Goal: Information Seeking & Learning: Learn about a topic

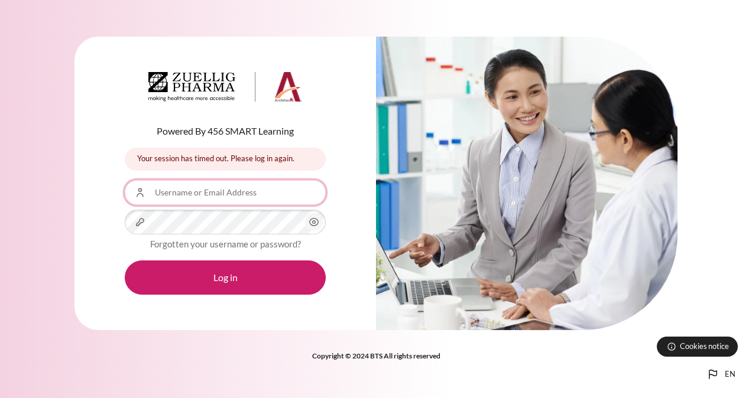
click at [248, 195] on input "Username or Email Address" at bounding box center [225, 192] width 201 height 25
type input "[EMAIL_ADDRESS][DOMAIN_NAME]"
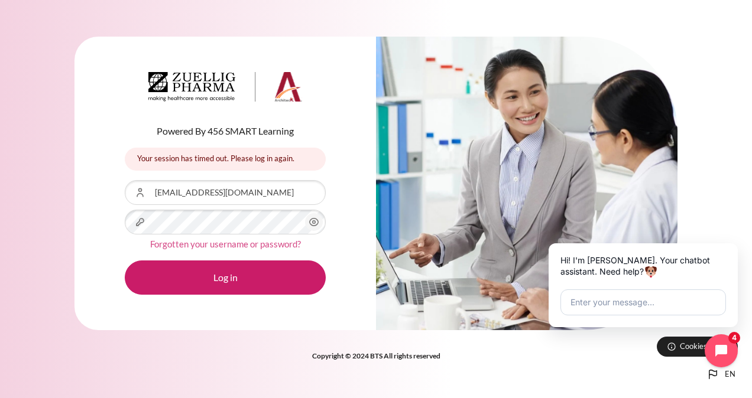
click at [268, 245] on link "Forgotten your username or password?" at bounding box center [225, 244] width 151 height 11
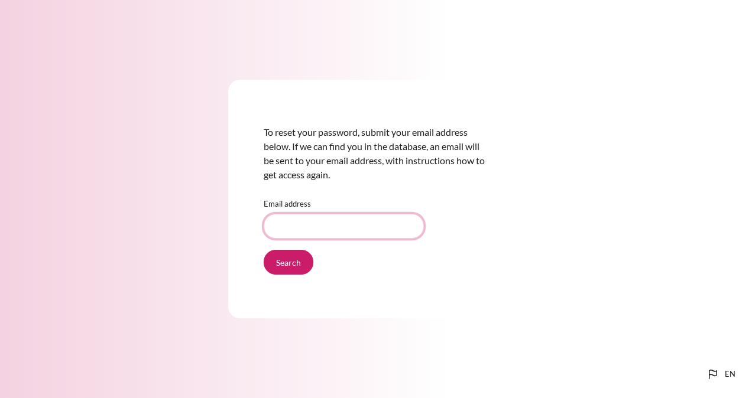
click at [296, 232] on input "Email address" at bounding box center [344, 226] width 160 height 25
type input "[EMAIL_ADDRESS][DOMAIN_NAME]"
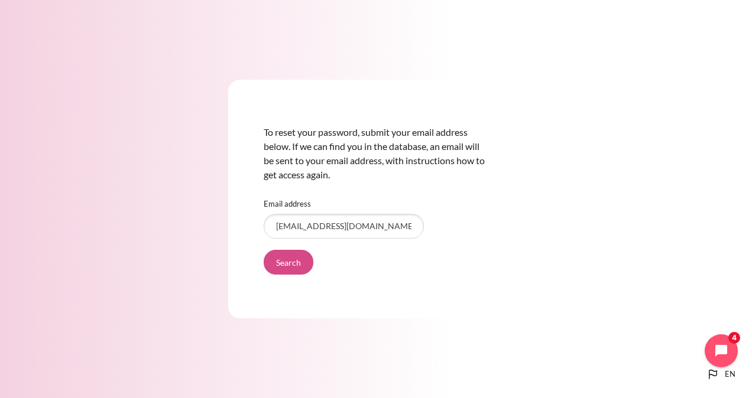
click at [291, 269] on input "Search" at bounding box center [289, 262] width 50 height 25
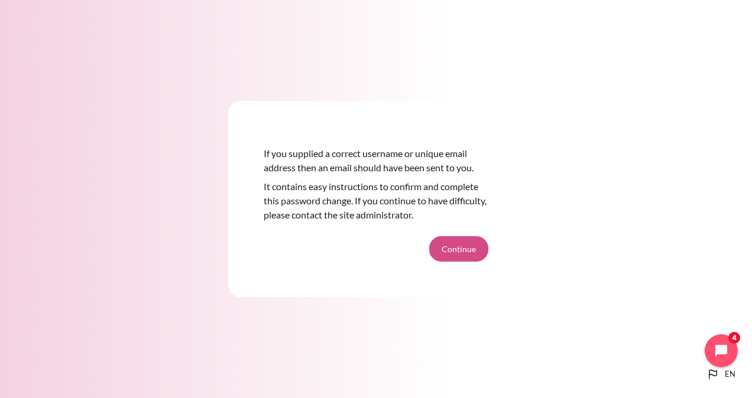
click at [456, 249] on button "Continue" at bounding box center [458, 248] width 59 height 25
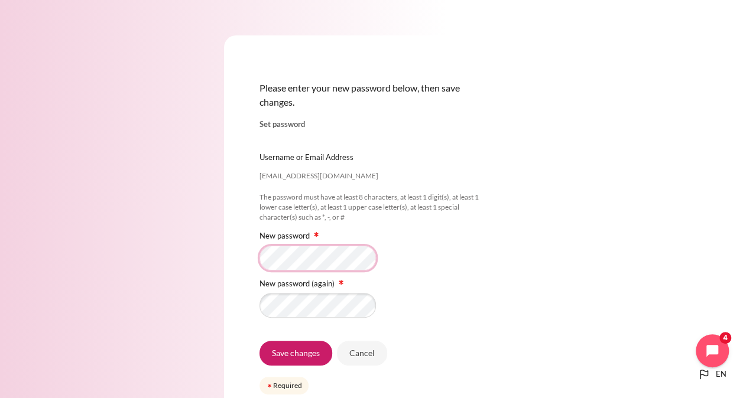
click at [204, 246] on div "Please enter your new password below, then save changes. Set password pmuda@zue…" at bounding box center [371, 234] width 743 height 468
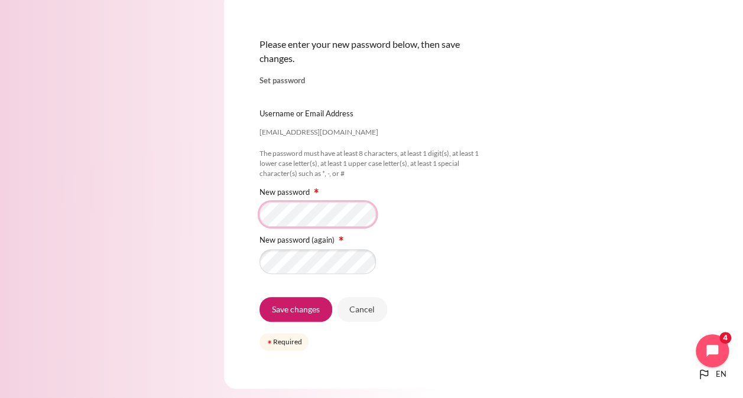
scroll to position [70, 0]
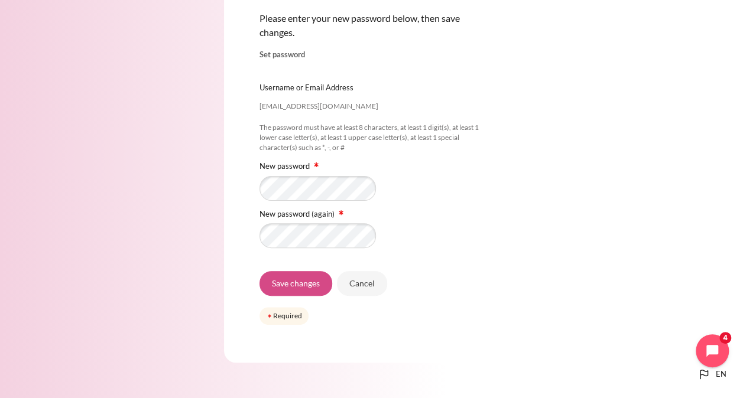
click at [308, 283] on input "Save changes" at bounding box center [295, 283] width 73 height 25
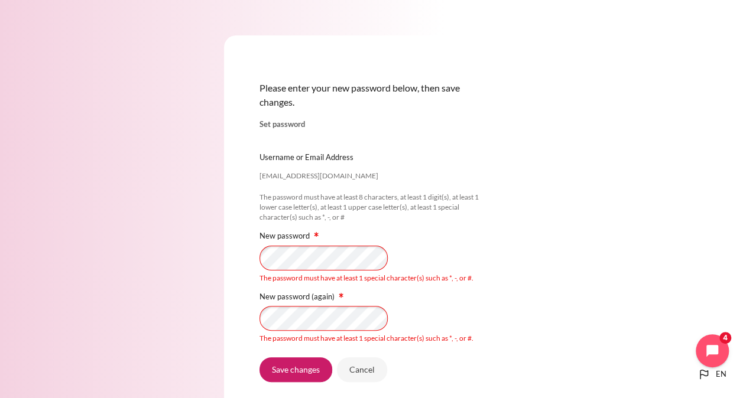
click at [551, 252] on div "Please enter your new password below, then save changes. Set password [EMAIL_AD…" at bounding box center [371, 247] width 743 height 494
click at [352, 332] on div "The password must have at least 1 special character(s) such as *, -, or #." at bounding box center [371, 325] width 225 height 38
click at [288, 367] on input "Save changes" at bounding box center [295, 369] width 73 height 25
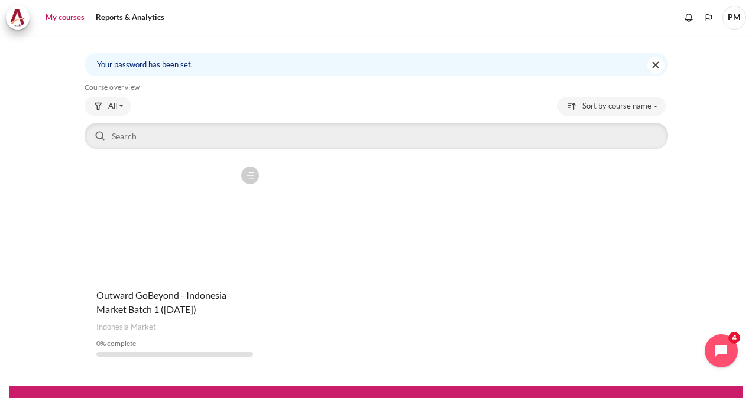
scroll to position [61, 0]
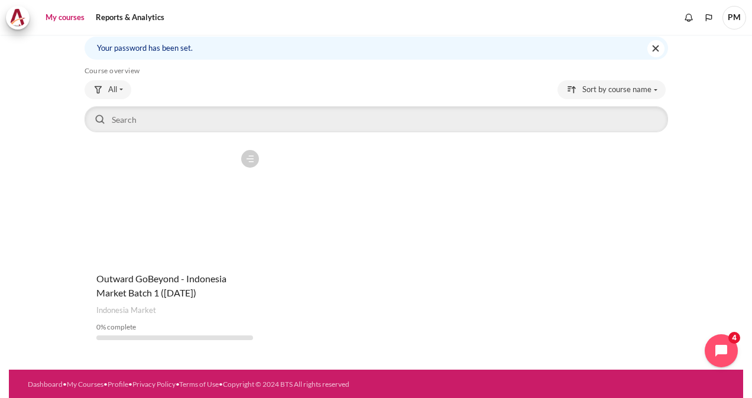
click at [199, 234] on figure "Content" at bounding box center [174, 203] width 180 height 118
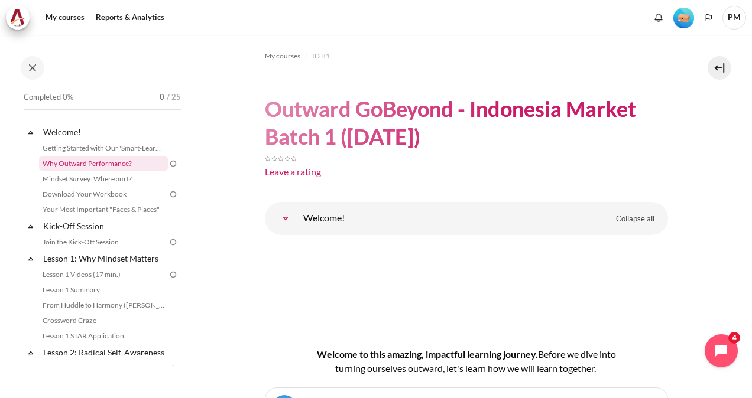
click at [108, 161] on link "Why Outward Performance?" at bounding box center [103, 164] width 129 height 14
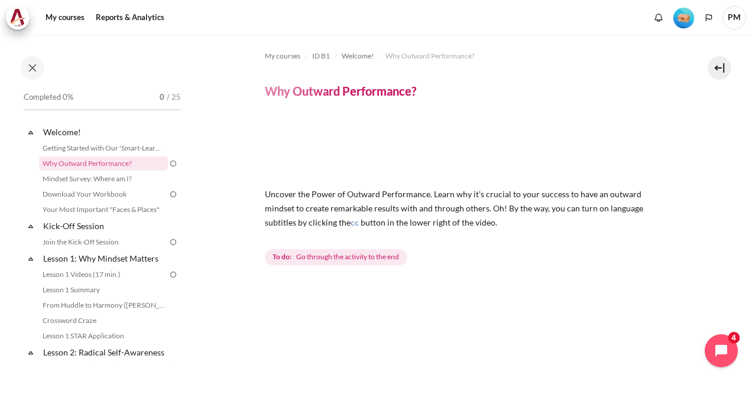
scroll to position [138, 0]
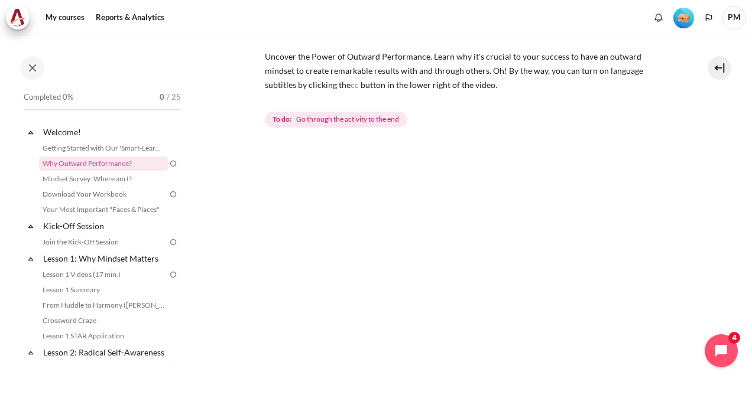
click at [353, 121] on span "Go through the activity to the end" at bounding box center [347, 119] width 103 height 11
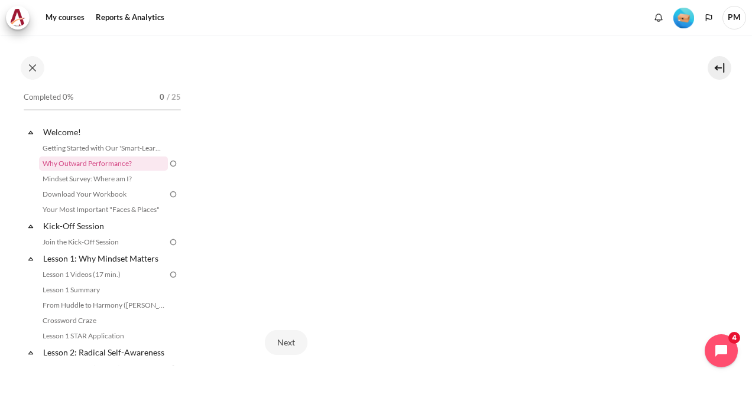
scroll to position [258, 0]
click at [293, 343] on button "Next" at bounding box center [286, 341] width 43 height 25
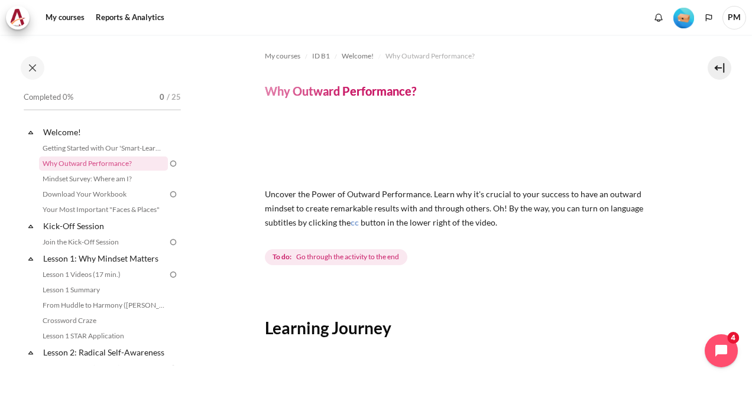
click at [376, 259] on span "Go through the activity to the end" at bounding box center [347, 257] width 103 height 11
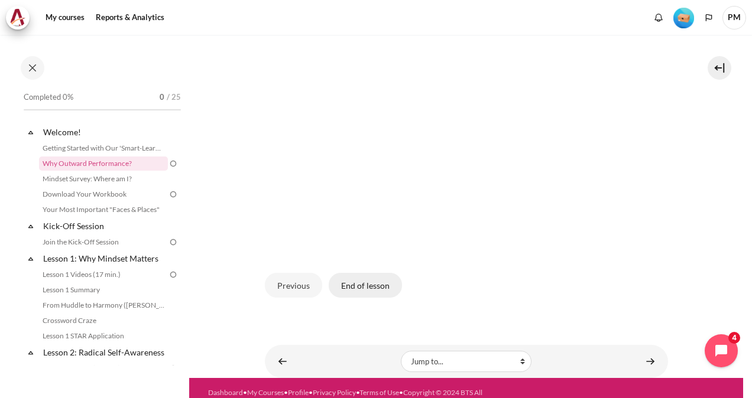
scroll to position [352, 0]
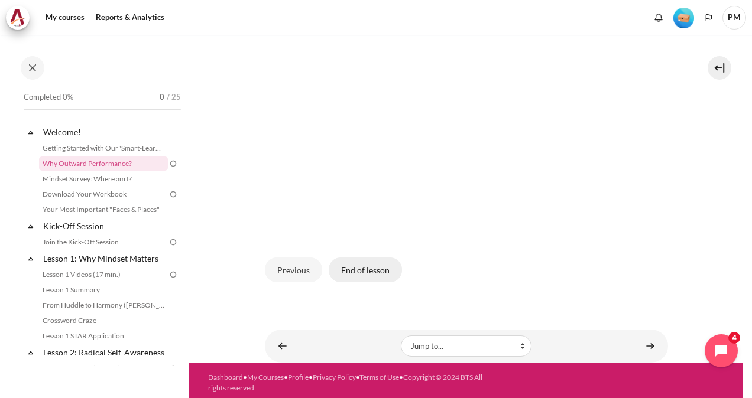
click at [366, 271] on button "End of lesson" at bounding box center [365, 270] width 73 height 25
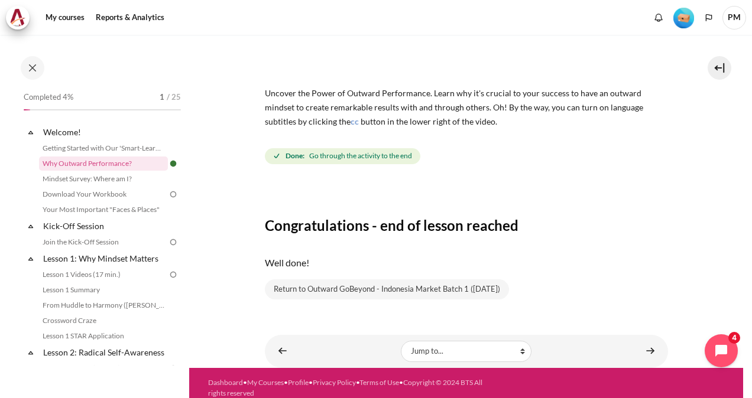
scroll to position [110, 0]
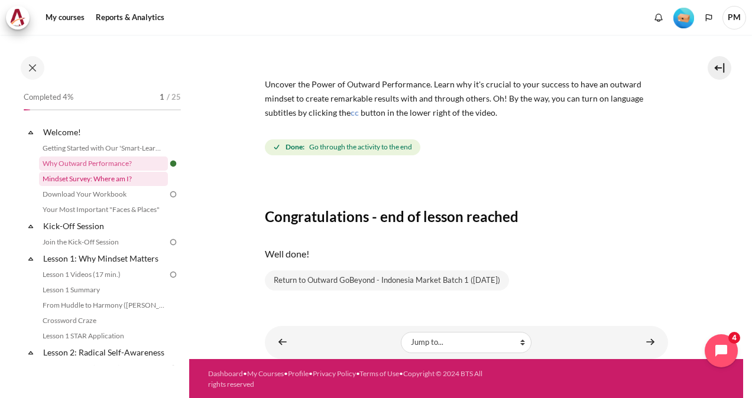
click at [137, 178] on link "Mindset Survey: Where am I?" at bounding box center [103, 179] width 129 height 14
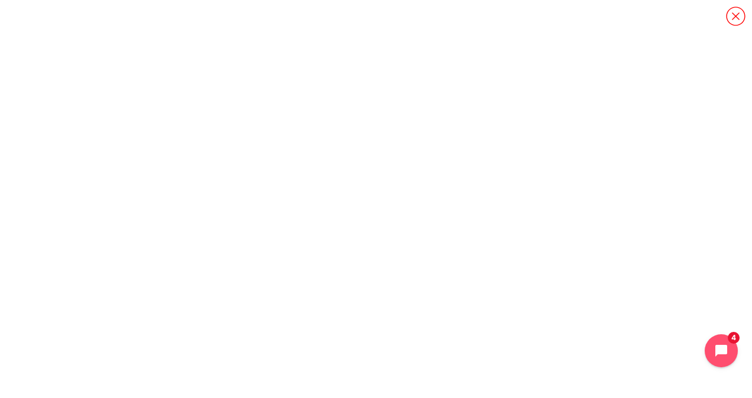
click at [736, 13] on icon "Content" at bounding box center [735, 16] width 21 height 21
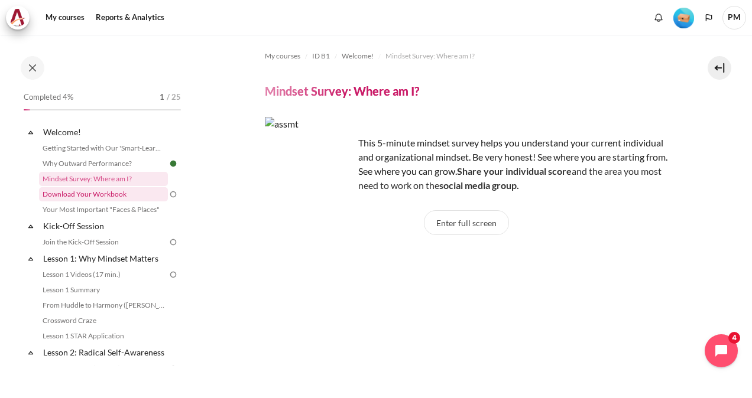
click at [127, 193] on link "Download Your Workbook" at bounding box center [103, 194] width 129 height 14
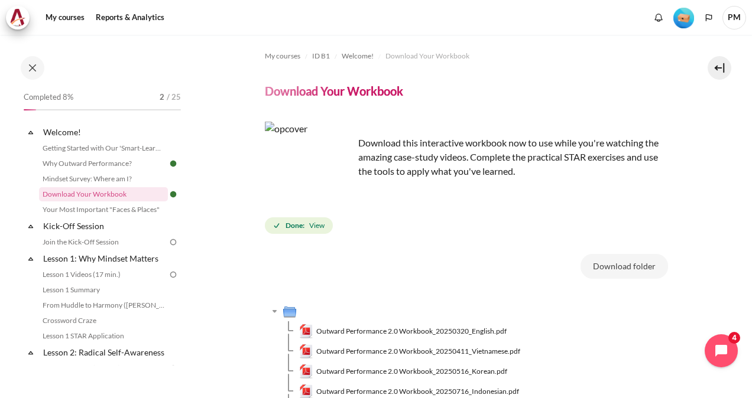
scroll to position [138, 0]
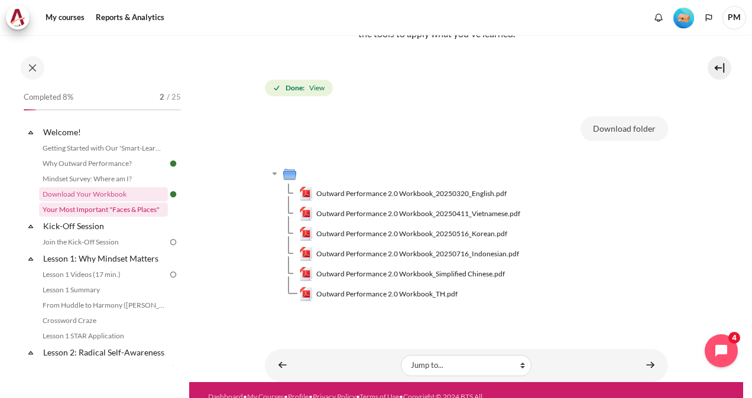
click at [132, 215] on link "Your Most Important "Faces & Places"" at bounding box center [103, 210] width 129 height 14
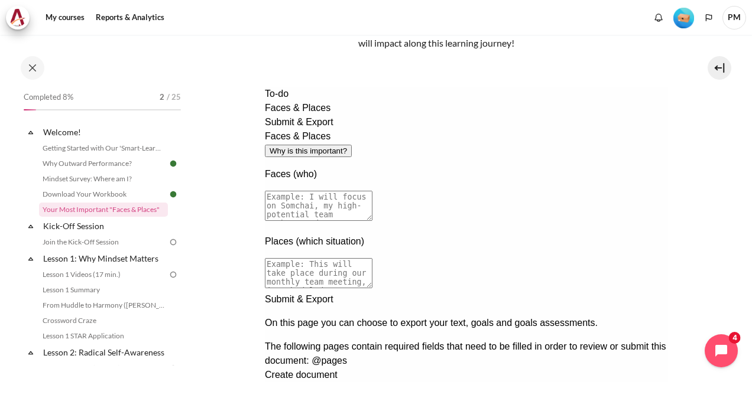
scroll to position [11, 0]
click at [372, 258] on textarea at bounding box center [318, 273] width 108 height 30
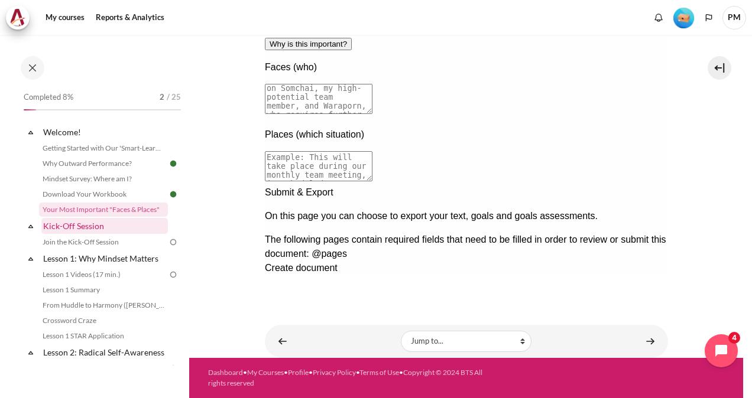
click at [120, 223] on link "Kick-Off Session" at bounding box center [104, 226] width 126 height 16
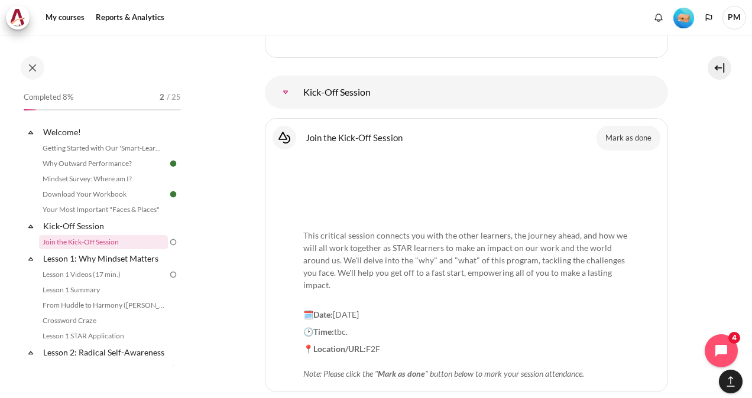
scroll to position [1092, 0]
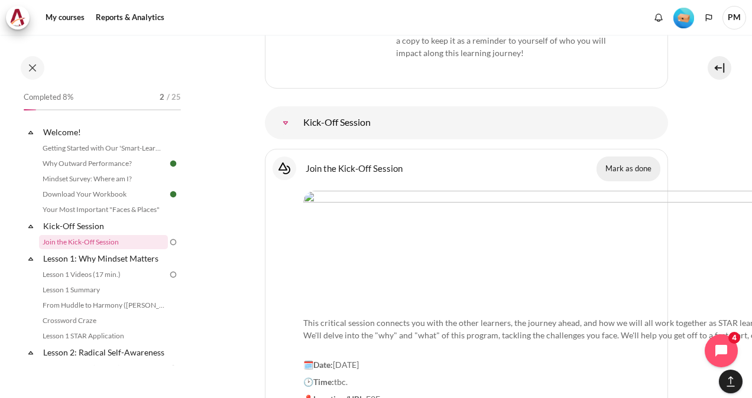
click at [616, 157] on button "Mark as done" at bounding box center [628, 169] width 64 height 25
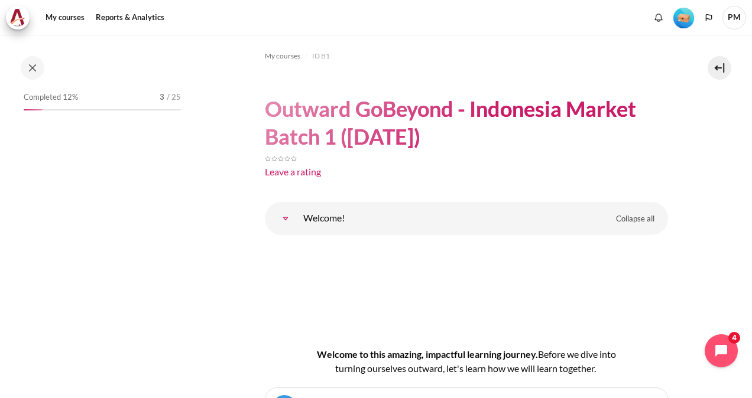
scroll to position [81, 0]
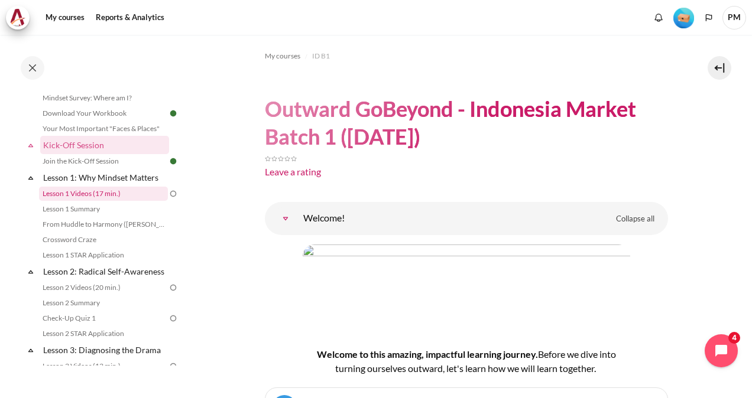
click at [116, 196] on link "Lesson 1 Videos (17 min.)" at bounding box center [103, 194] width 129 height 14
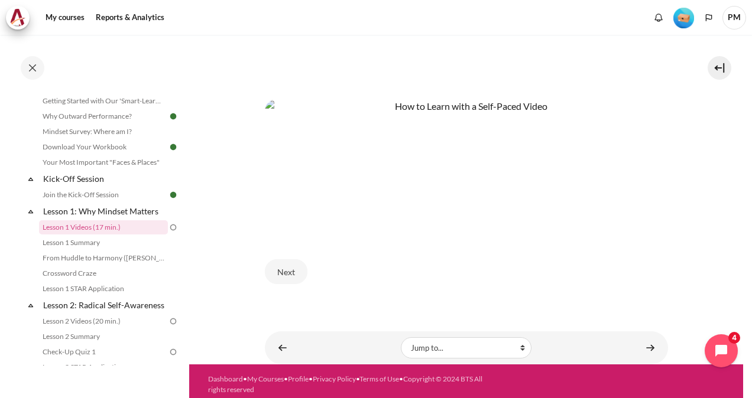
scroll to position [504, 0]
click at [278, 264] on button "Next" at bounding box center [286, 271] width 43 height 25
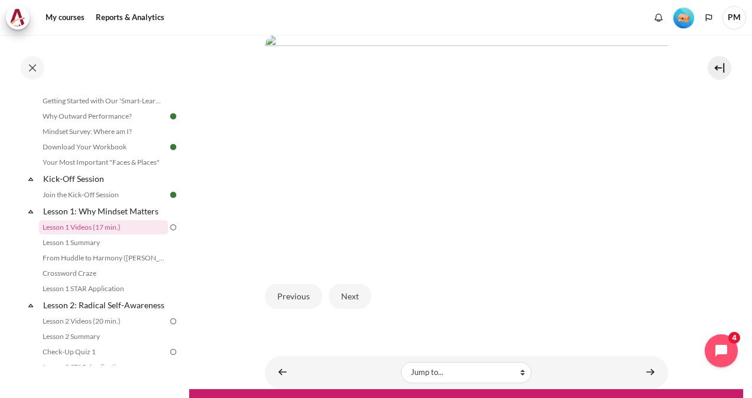
scroll to position [323, 0]
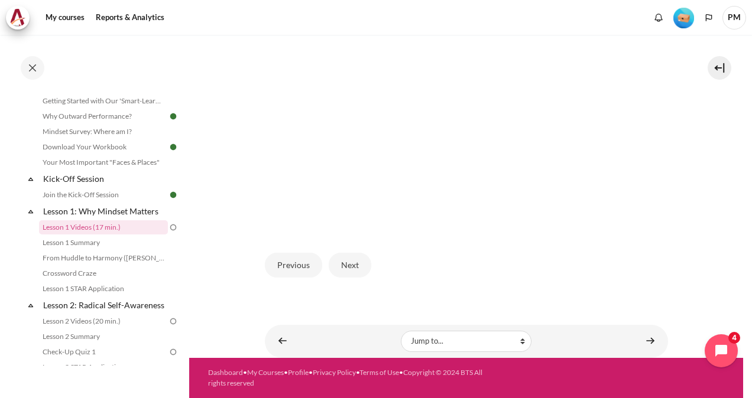
drag, startPoint x: 355, startPoint y: 261, endPoint x: 370, endPoint y: 251, distance: 18.7
click at [354, 261] on button "Next" at bounding box center [350, 265] width 43 height 25
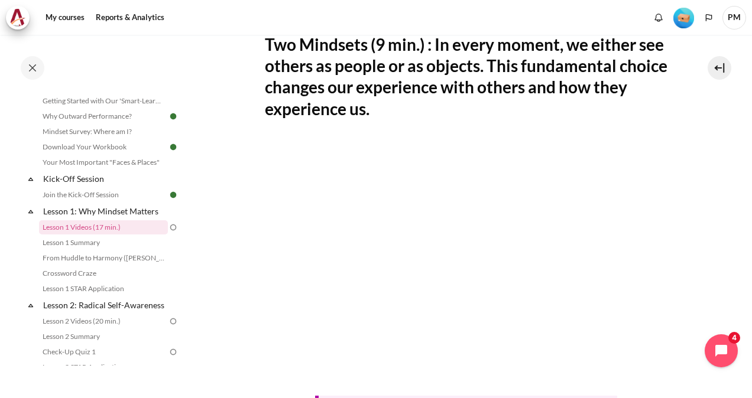
scroll to position [232, 0]
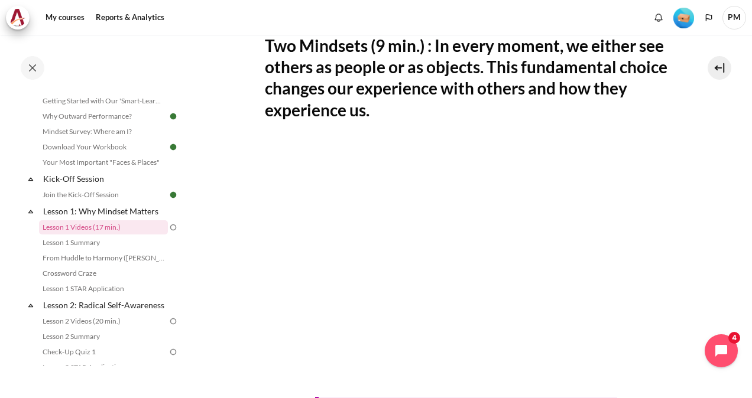
click at [721, 229] on section "My courses ID B1 Lesson 1: Why Mindset Matters Lesson 1 Videos (17 min.) Lesson…" at bounding box center [466, 207] width 554 height 809
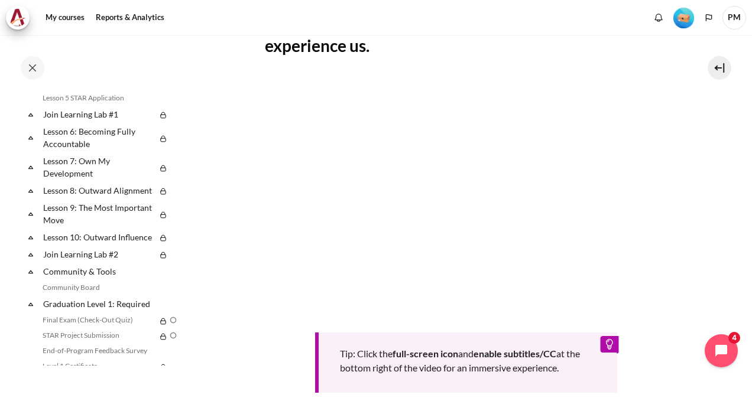
scroll to position [503, 0]
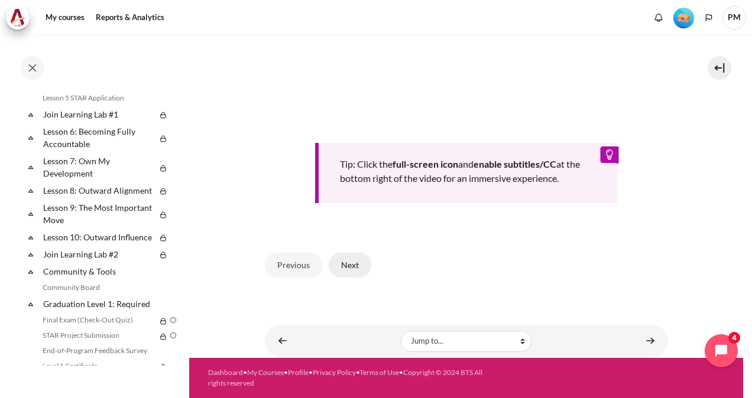
click at [355, 261] on button "Next" at bounding box center [350, 265] width 43 height 25
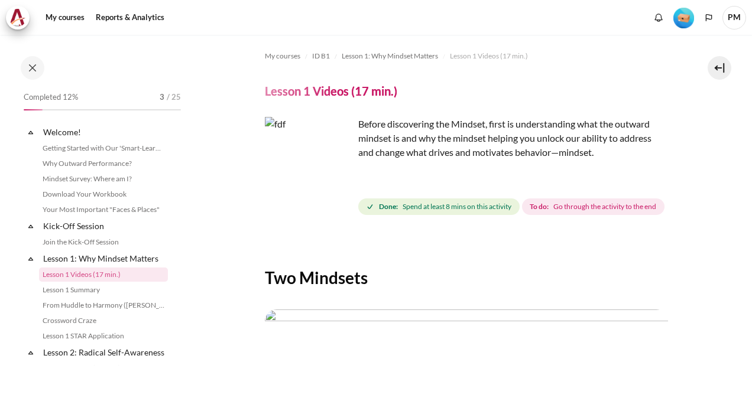
scroll to position [47, 0]
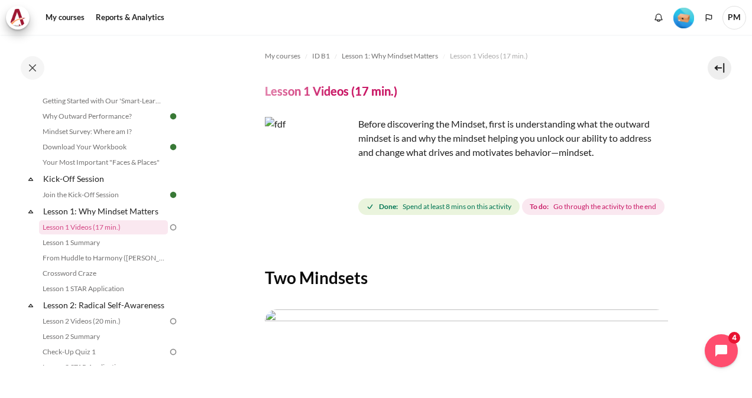
click at [553, 212] on span "Go through the activity to the end" at bounding box center [604, 206] width 103 height 11
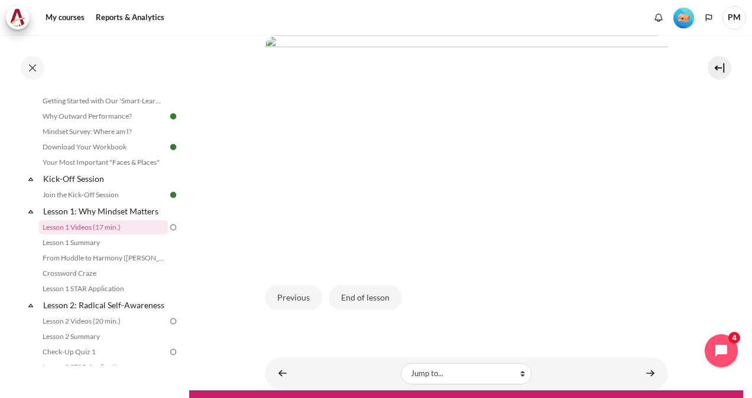
scroll to position [275, 0]
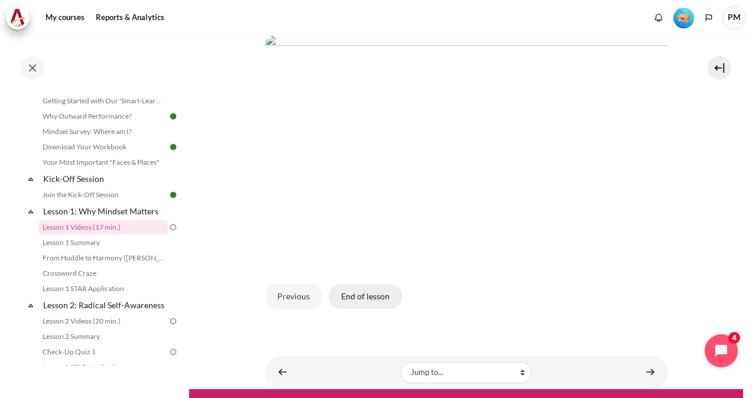
click at [371, 309] on button "End of lesson" at bounding box center [365, 296] width 73 height 25
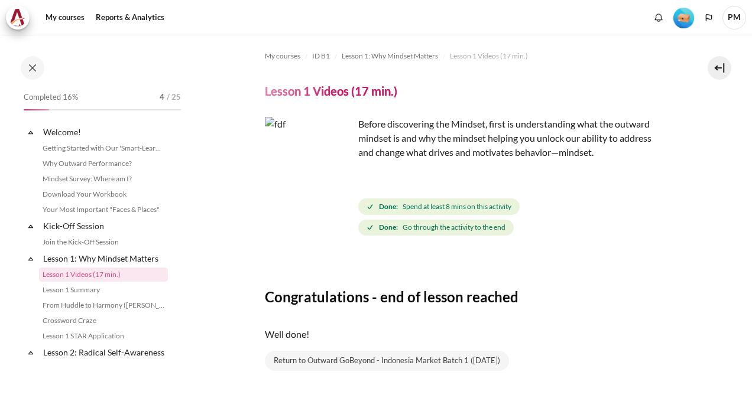
scroll to position [47, 0]
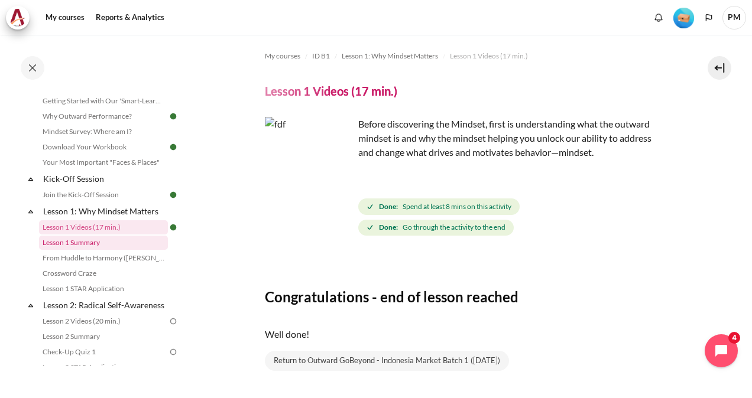
click at [125, 238] on link "Lesson 1 Summary" at bounding box center [103, 243] width 129 height 14
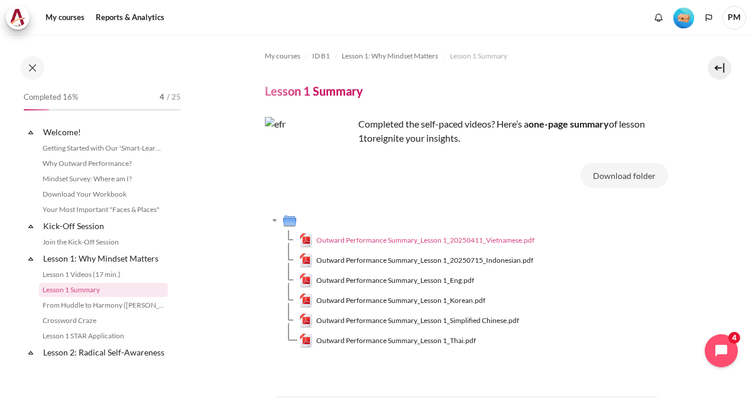
scroll to position [63, 0]
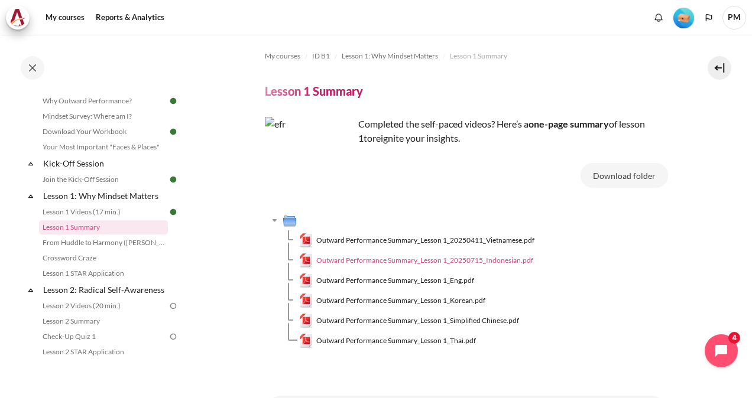
click at [362, 259] on span "Outward Performance Summary_Lesson 1_20250715_Indonesian.pdf" at bounding box center [424, 260] width 217 height 11
click at [395, 282] on span "Outward Performance Summary_Lesson 1_Eng.pdf" at bounding box center [395, 280] width 158 height 11
click at [109, 248] on link "From Huddle to Harmony ([PERSON_NAME]'s Story)" at bounding box center [103, 243] width 129 height 14
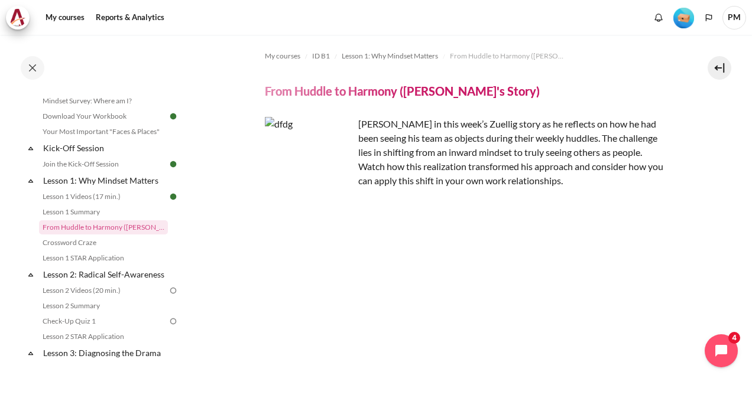
scroll to position [129, 0]
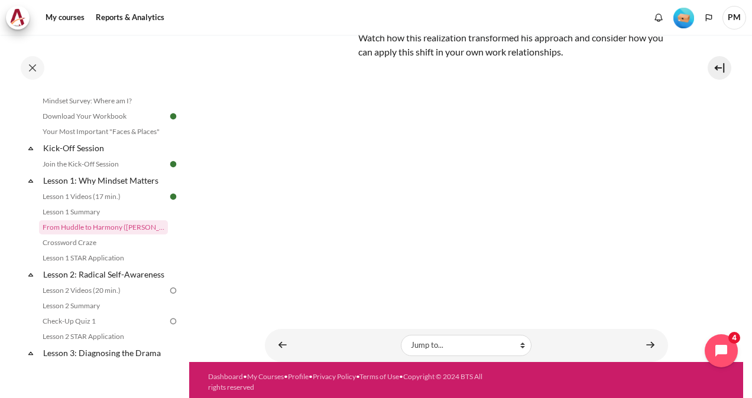
click at [239, 230] on section "My courses ID B1 Lesson 1: Why Mindset Matters From Huddle to Harmony (Khoo Ghi…" at bounding box center [466, 134] width 554 height 456
click at [123, 246] on link "Crossword Craze" at bounding box center [103, 243] width 129 height 14
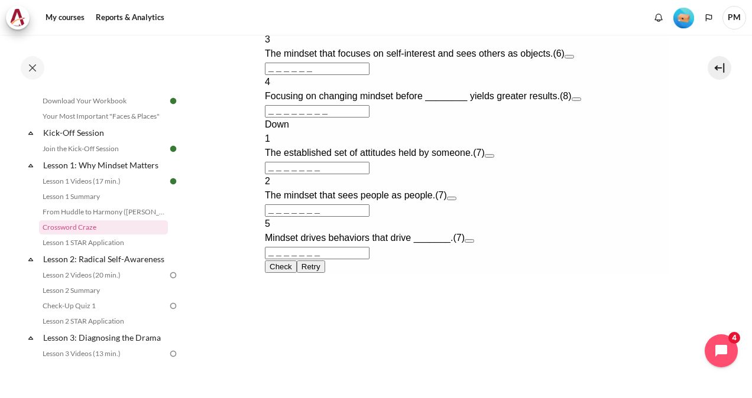
scroll to position [551, 0]
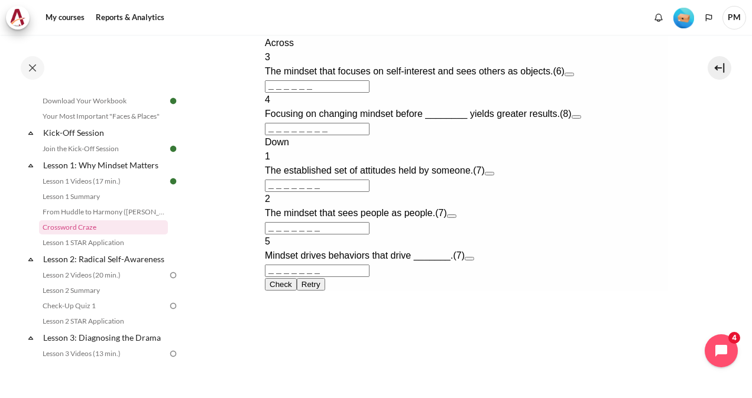
click at [369, 192] on input "＿＿＿＿＿＿＿" at bounding box center [316, 186] width 105 height 12
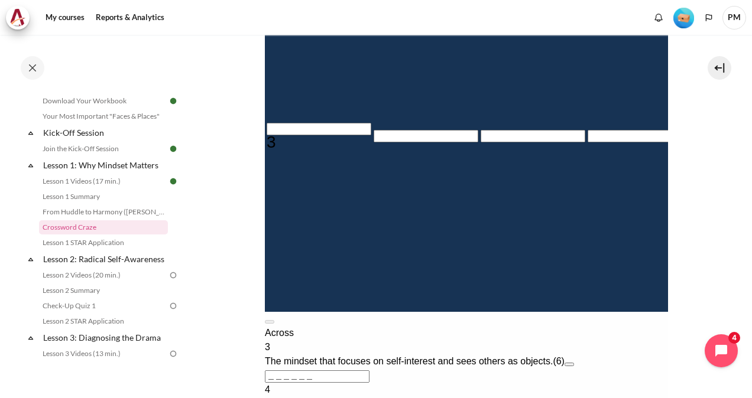
scroll to position [138, 0]
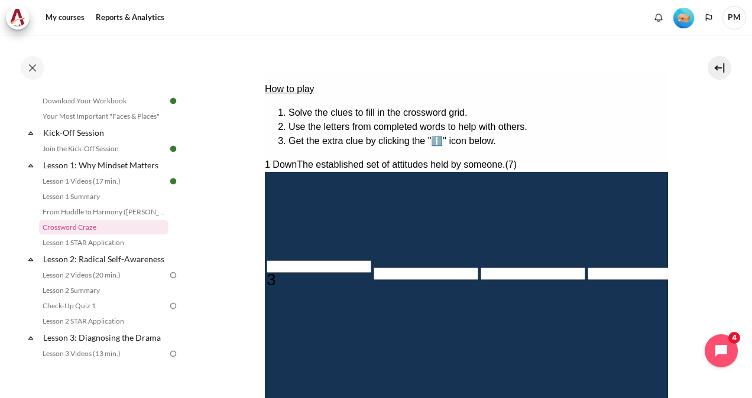
type input "M＿＿＿＿＿＿"
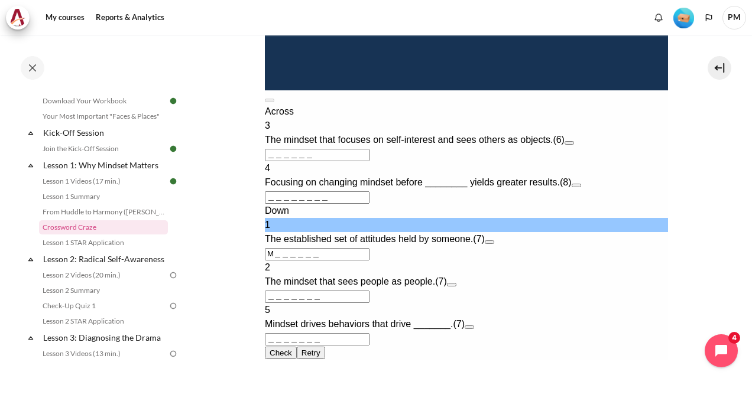
scroll to position [235, 0]
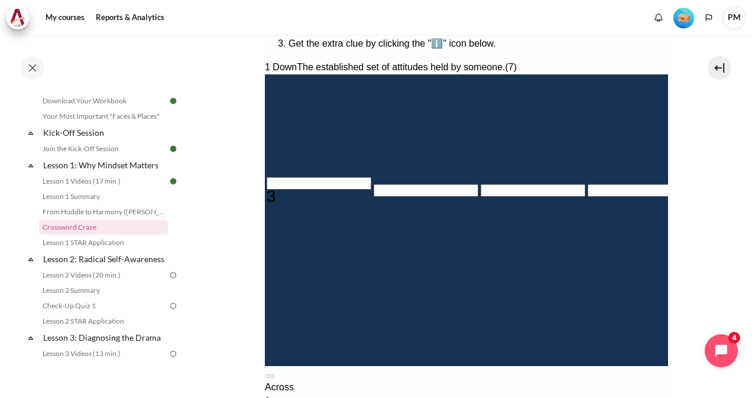
type input "MI＿＿＿＿＿"
type input "MIN＿＿＿＿"
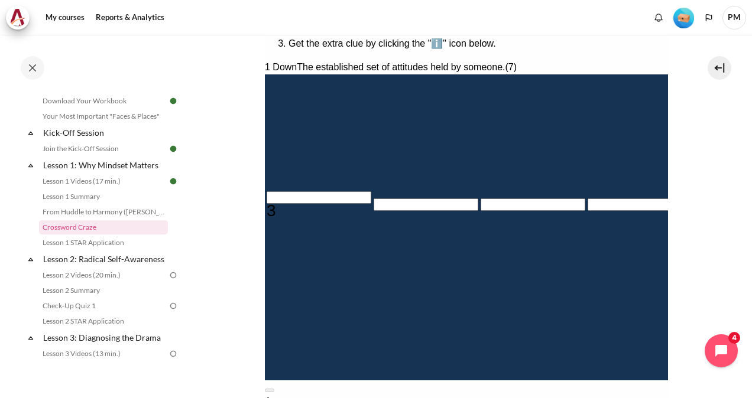
type input "＿＿＿＿＿D"
type input "MIND＿＿＿"
type input "MINDS＿＿"
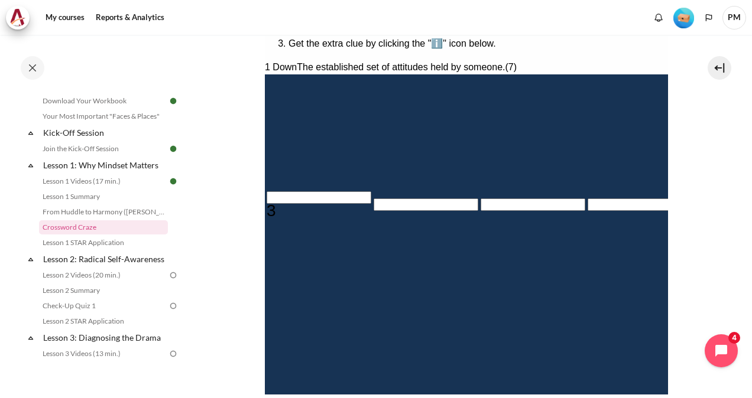
type input "＿E＿＿＿＿＿＿"
type input "MINDSE＿"
type input "MINDSET"
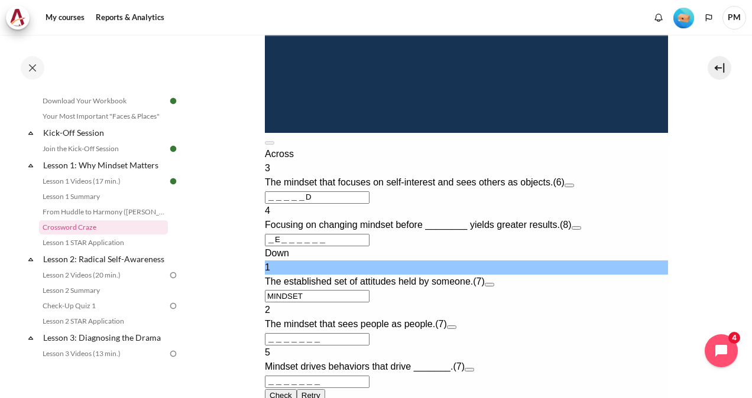
scroll to position [649, 0]
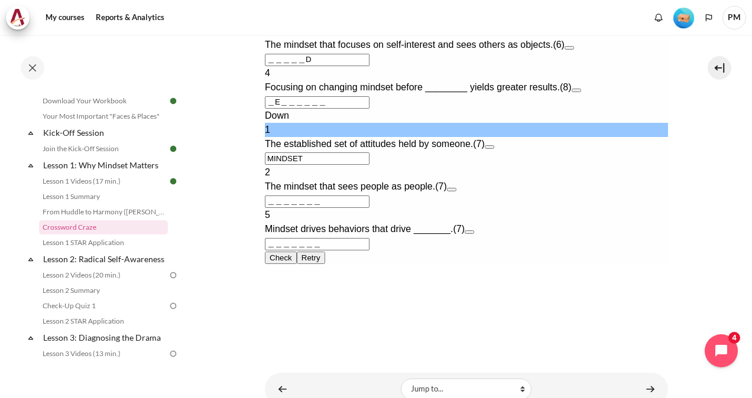
click at [343, 208] on input "＿＿＿＿＿＿＿" at bounding box center [316, 202] width 105 height 12
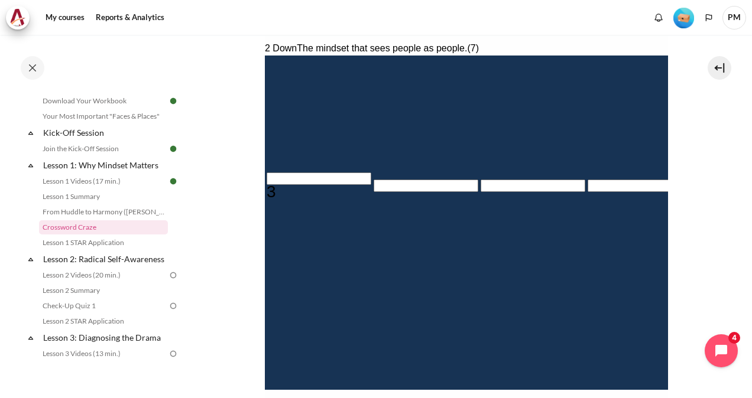
scroll to position [235, 0]
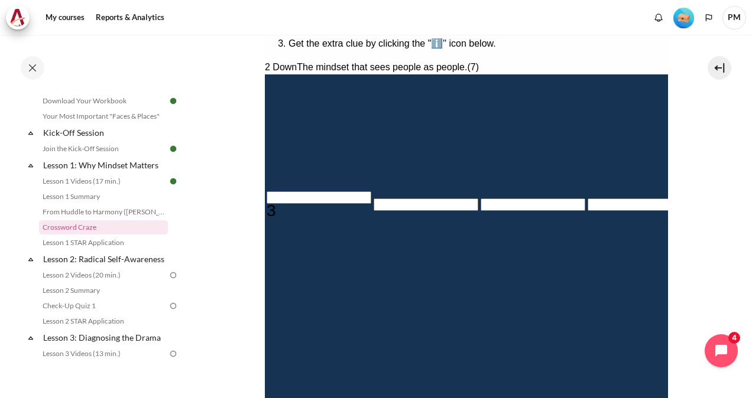
type input "O＿＿＿＿＿＿"
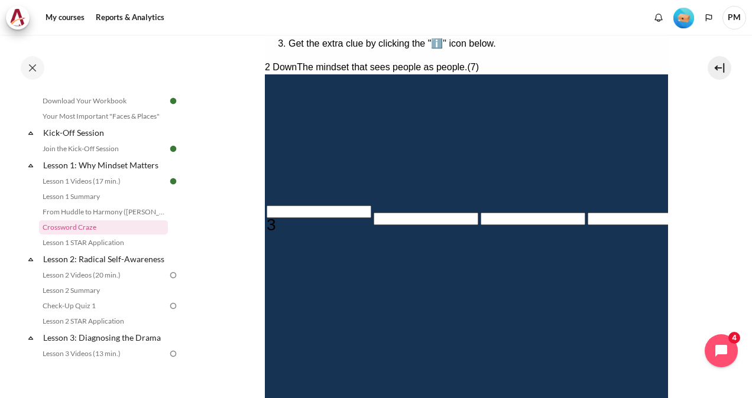
type input "OU＿＿＿＿＿"
type input "OUT＿＿＿＿"
type input "OUTW＿＿＿"
type input "＿E＿A＿＿＿＿"
type input "OUTWA＿＿"
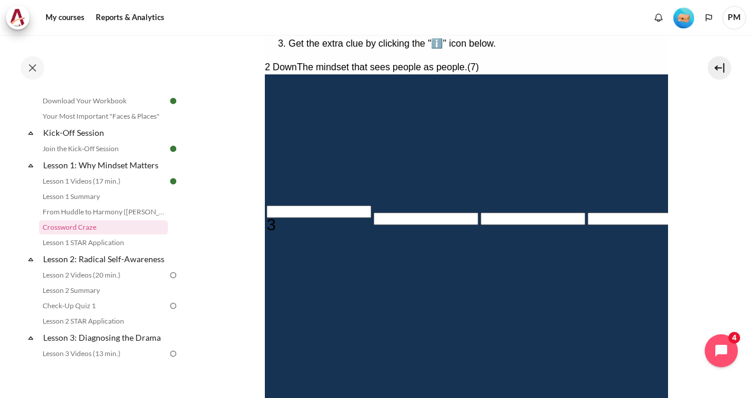
type input "OUTWAR＿"
type input "OUTWARD"
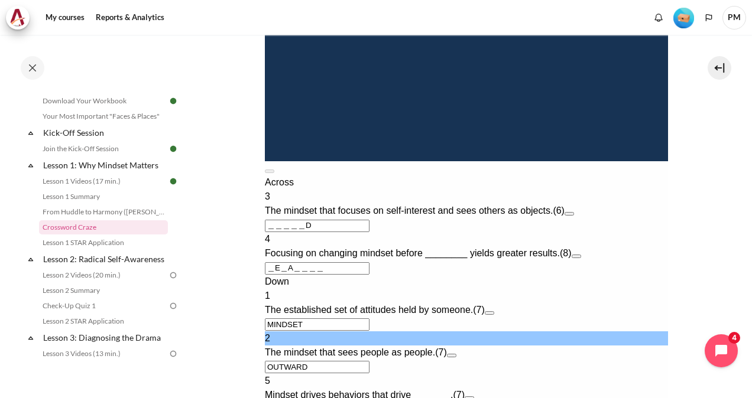
scroll to position [696, 0]
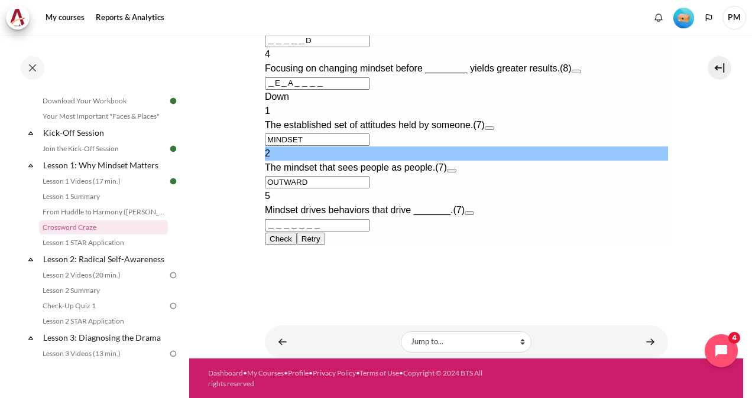
click at [362, 232] on input "＿＿＿＿＿＿＿" at bounding box center [316, 225] width 105 height 12
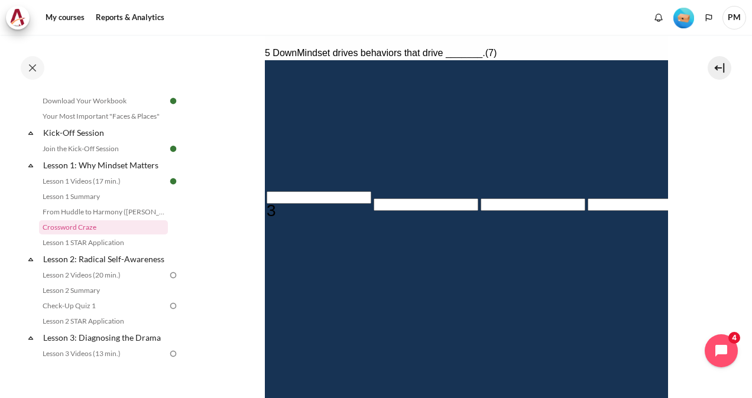
scroll to position [145, 0]
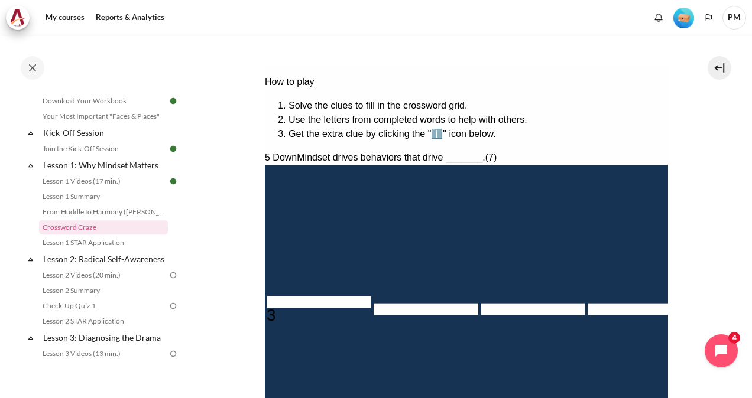
type input "＿E＿A＿＿＿R"
type input "R＿＿＿＿＿＿"
type input "＿E＿A＿＿＿E"
type input "E＿＿＿＿＿＿"
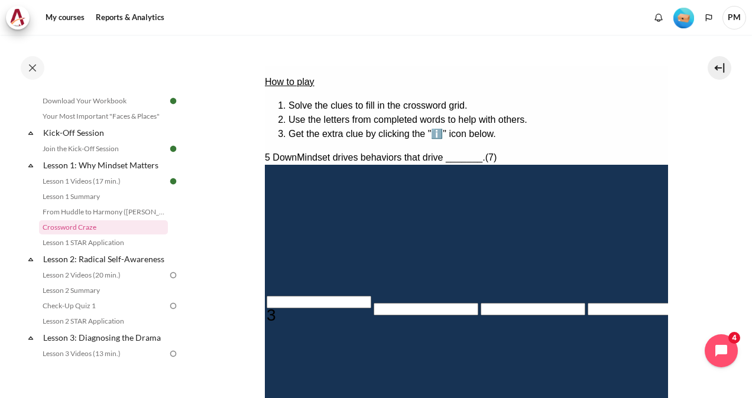
type input "＿E＿A＿＿＿S"
type input "S＿＿＿＿＿＿"
type input "＿E＿A＿＿＿R"
type input "R＿＿＿＿＿＿"
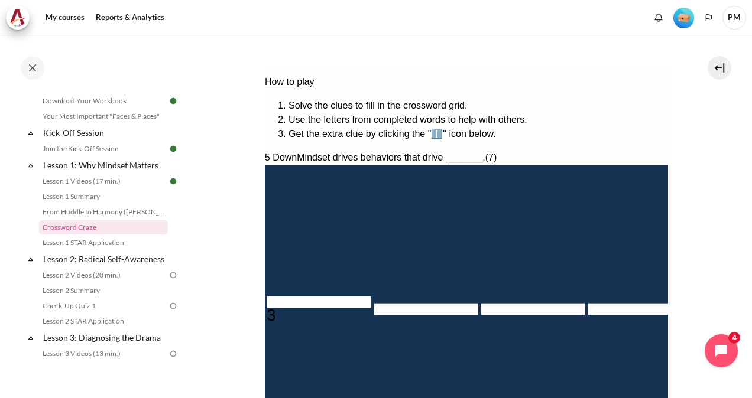
type input "RE＿＿＿＿＿"
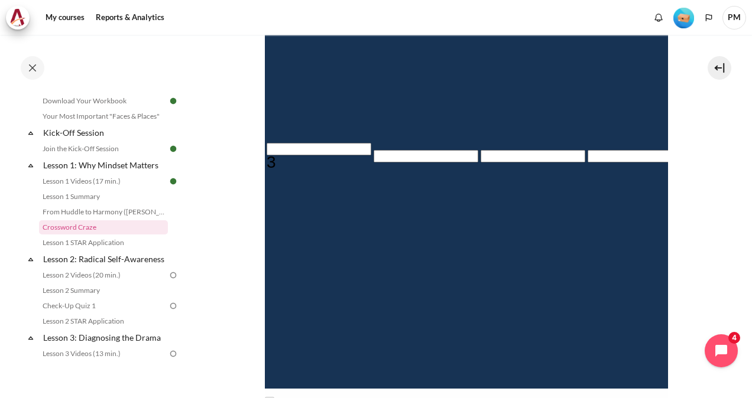
scroll to position [303, 0]
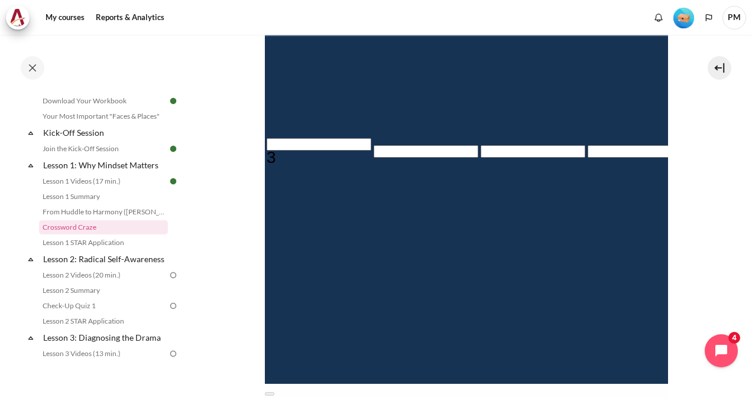
type input "RES＿＿＿＿"
type input "RESU＿＿＿"
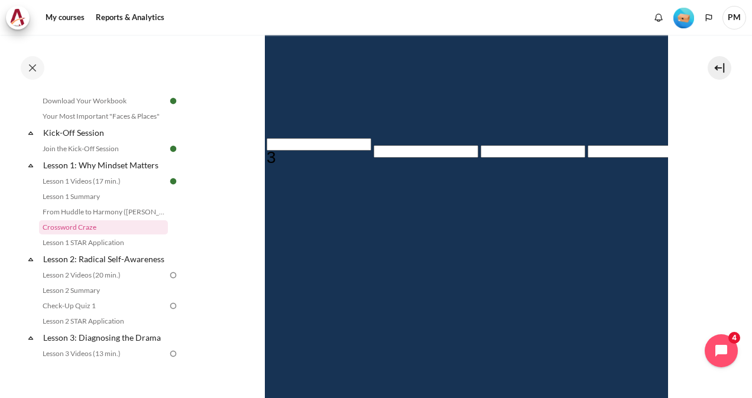
type input "RESUL＿＿"
type input "RESULT＿"
type input "RESULTS"
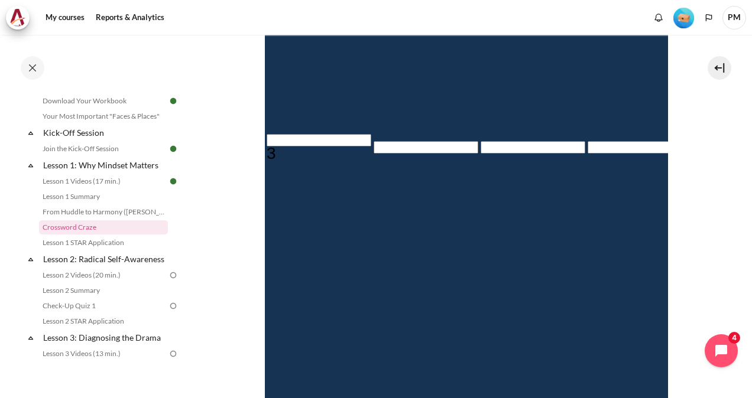
scroll to position [303, 0]
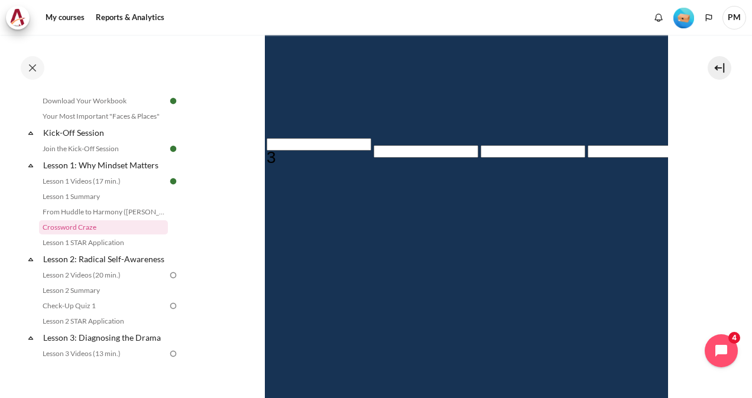
click at [694, 210] on input "Row 6, Column 5. 4 Across. Focusing on changing mindset before ________ yields …" at bounding box center [746, 216] width 105 height 12
type input "BE＿A＿＿＿R"
type input "BEHA＿＿＿R"
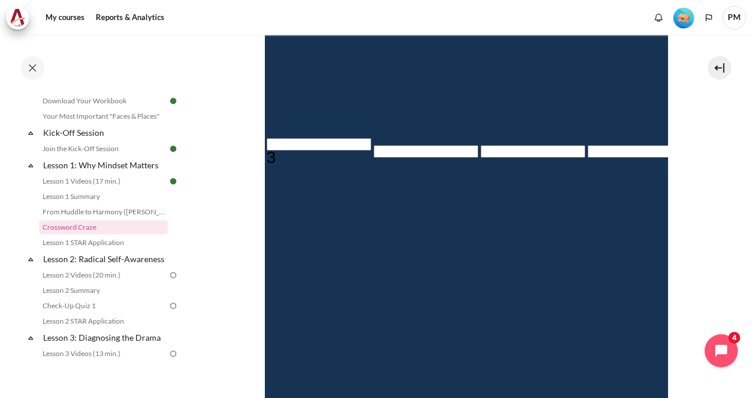
type input "BEHAV＿＿R"
type input "BEHAVI＿R"
type input "BEHAVIOR"
click at [287, 138] on input "Crossword grid. Use arrow keys to navigate and the keyboard to enter characters…" at bounding box center [318, 144] width 105 height 12
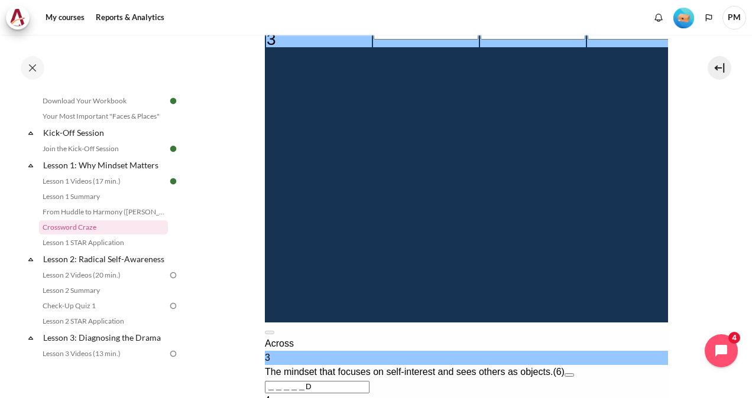
scroll to position [282, 0]
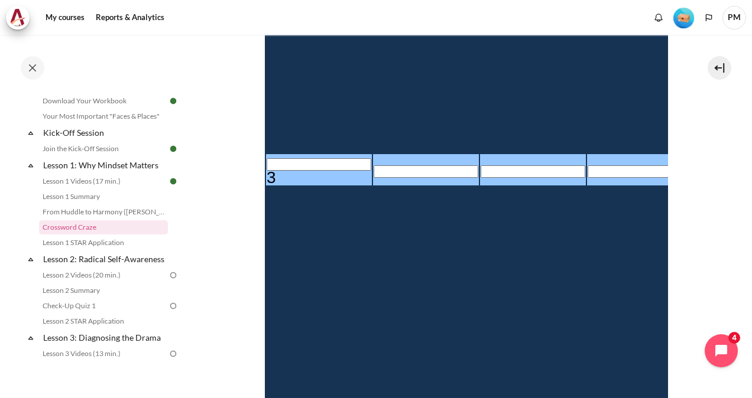
type input "I＿＿＿＿D"
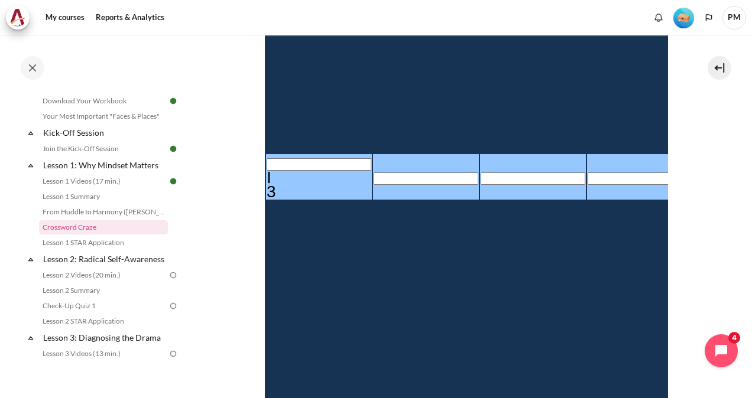
type input "IN＿＿＿D"
type input "INW＿＿D"
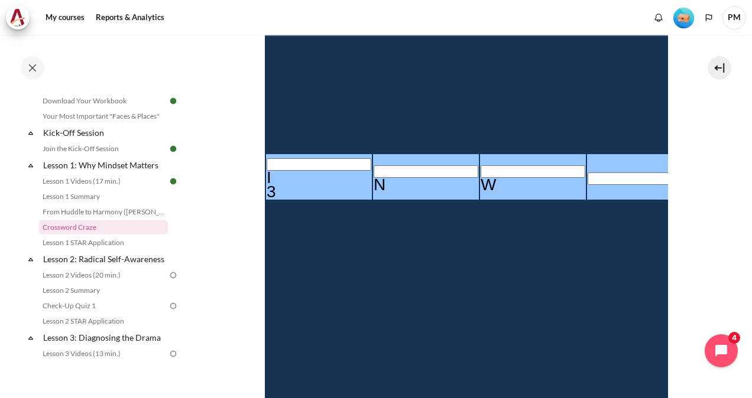
type input "INWA＿D"
type input "INWARD"
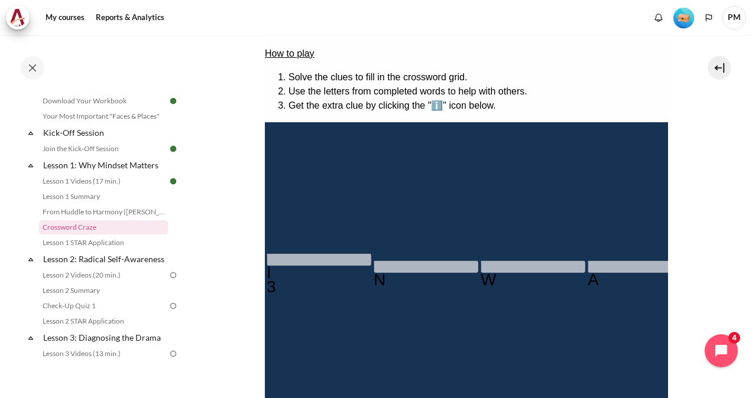
scroll to position [0, 0]
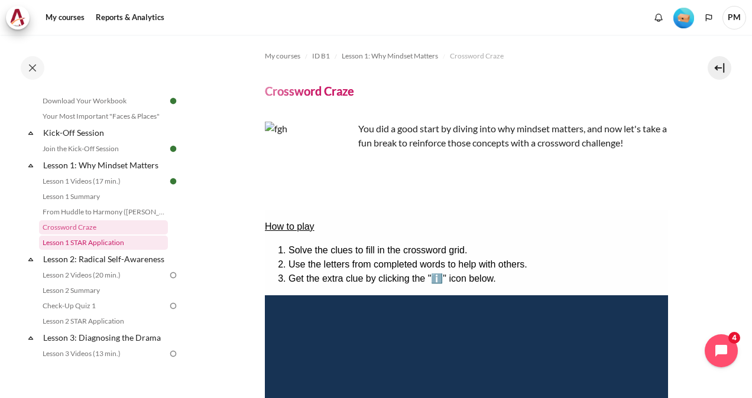
click at [121, 242] on link "Lesson 1 STAR Application" at bounding box center [103, 243] width 129 height 14
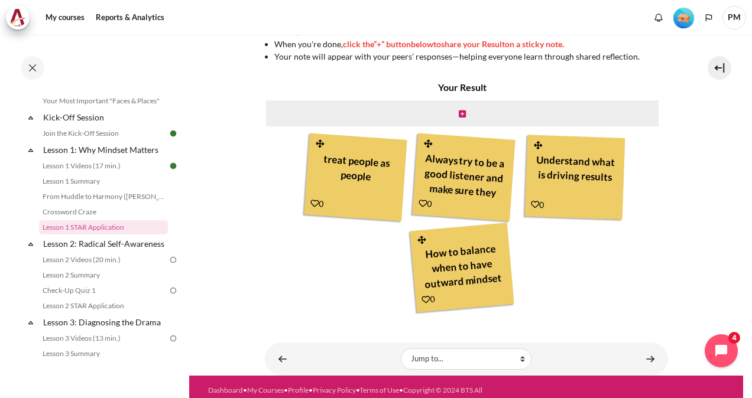
scroll to position [450, 0]
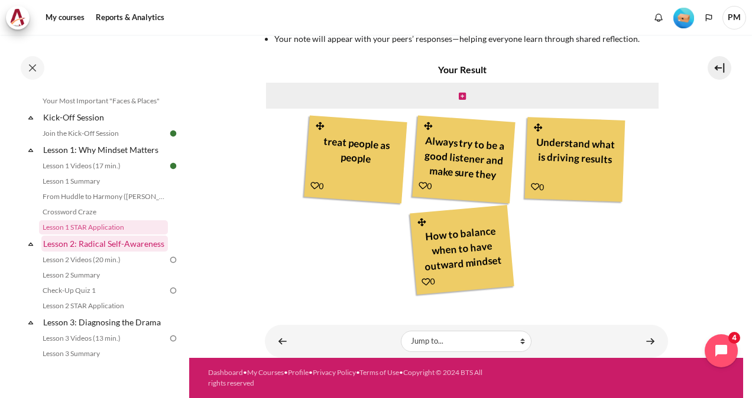
click at [121, 242] on link "Lesson 2: Radical Self-Awareness" at bounding box center [104, 244] width 126 height 16
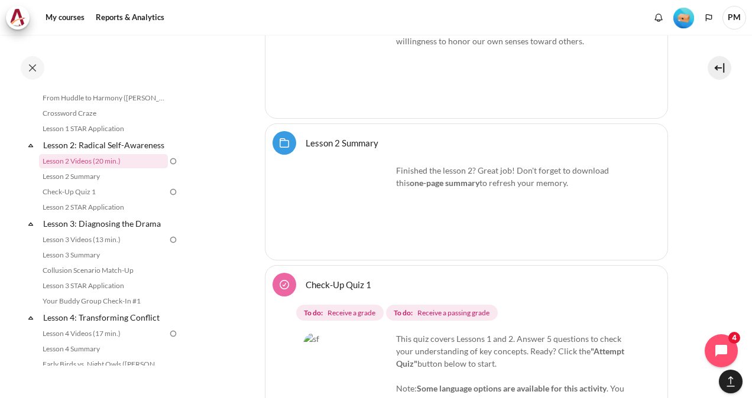
scroll to position [2721, 0]
